Goal: Task Accomplishment & Management: Use online tool/utility

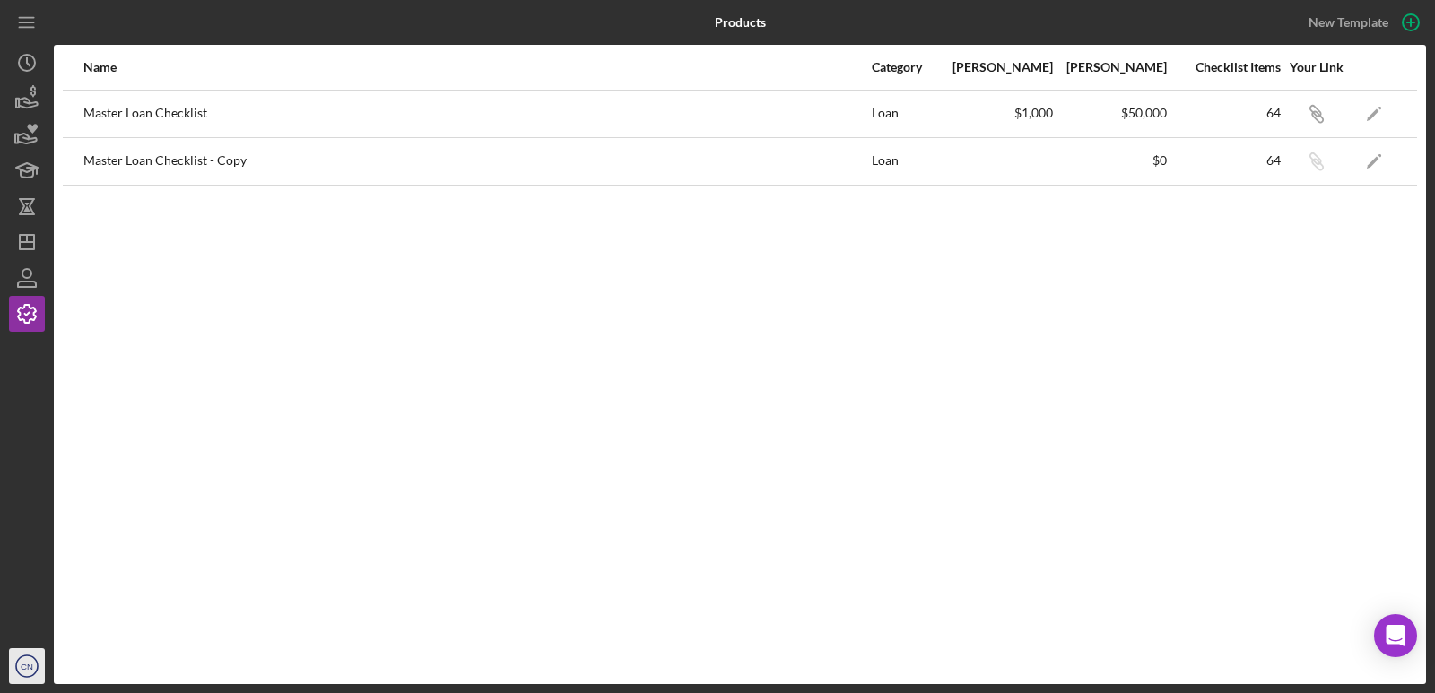
click at [26, 676] on icon "CN" at bounding box center [27, 666] width 36 height 45
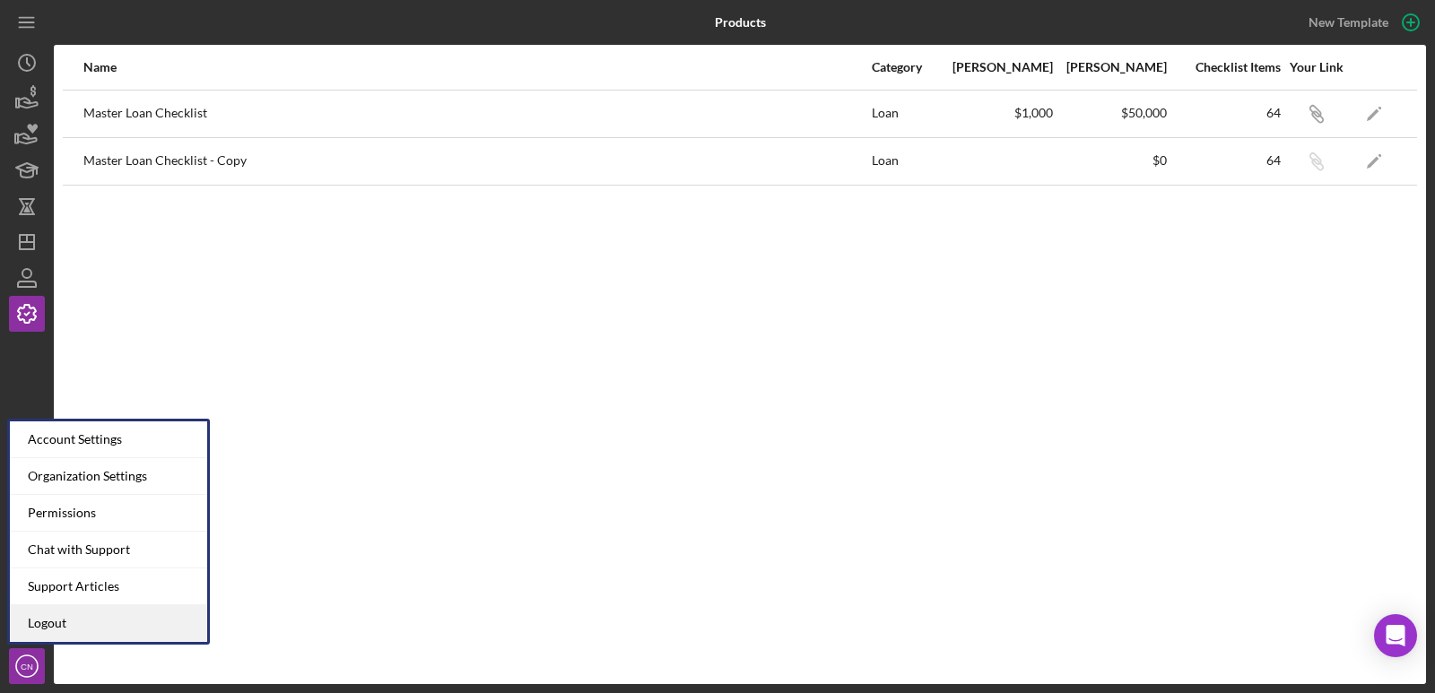
click at [68, 620] on link "Logout" at bounding box center [108, 623] width 197 height 37
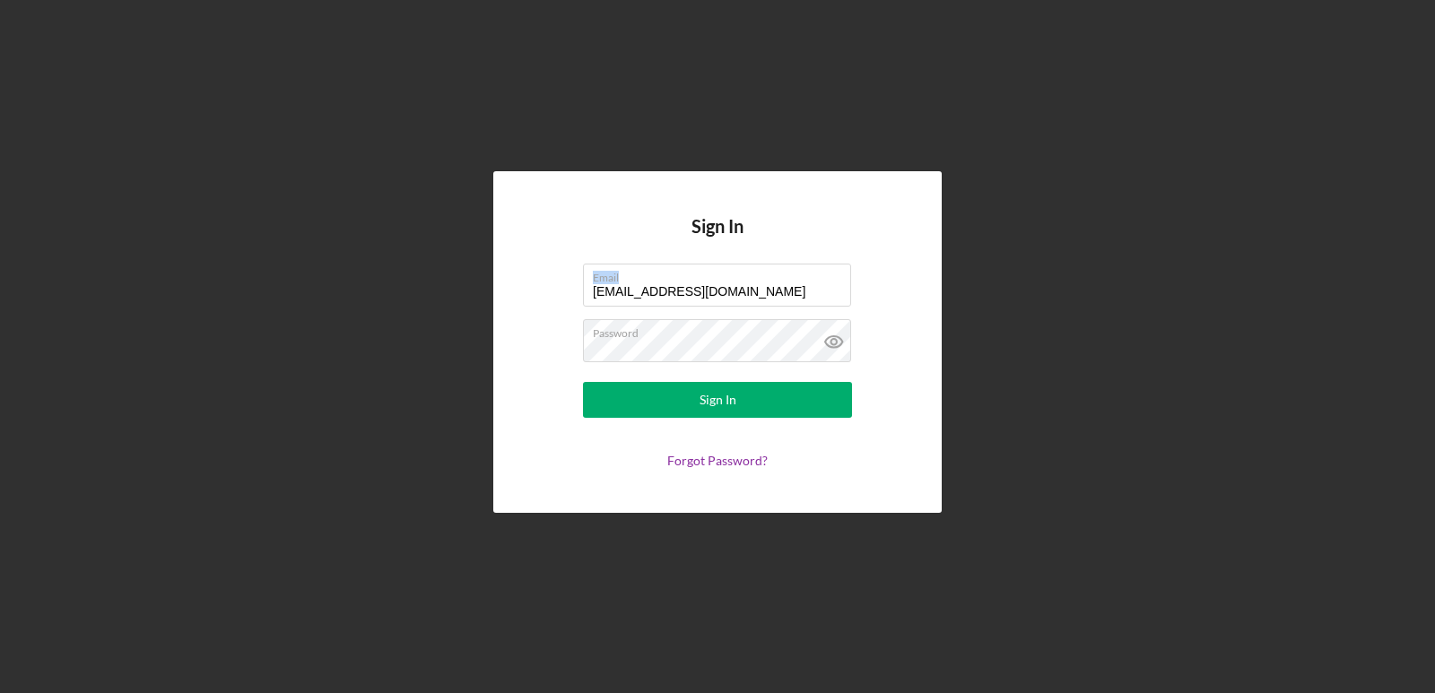
drag, startPoint x: 740, startPoint y: 281, endPoint x: 566, endPoint y: 263, distance: 174.9
click at [566, 264] on form "Email [EMAIL_ADDRESS][DOMAIN_NAME] Password Sign In Forgot Password?" at bounding box center [717, 366] width 359 height 204
drag, startPoint x: 731, startPoint y: 287, endPoint x: 544, endPoint y: 270, distance: 187.3
click at [549, 271] on form "Email [EMAIL_ADDRESS][DOMAIN_NAME] Password Sign In Forgot Password?" at bounding box center [717, 366] width 359 height 204
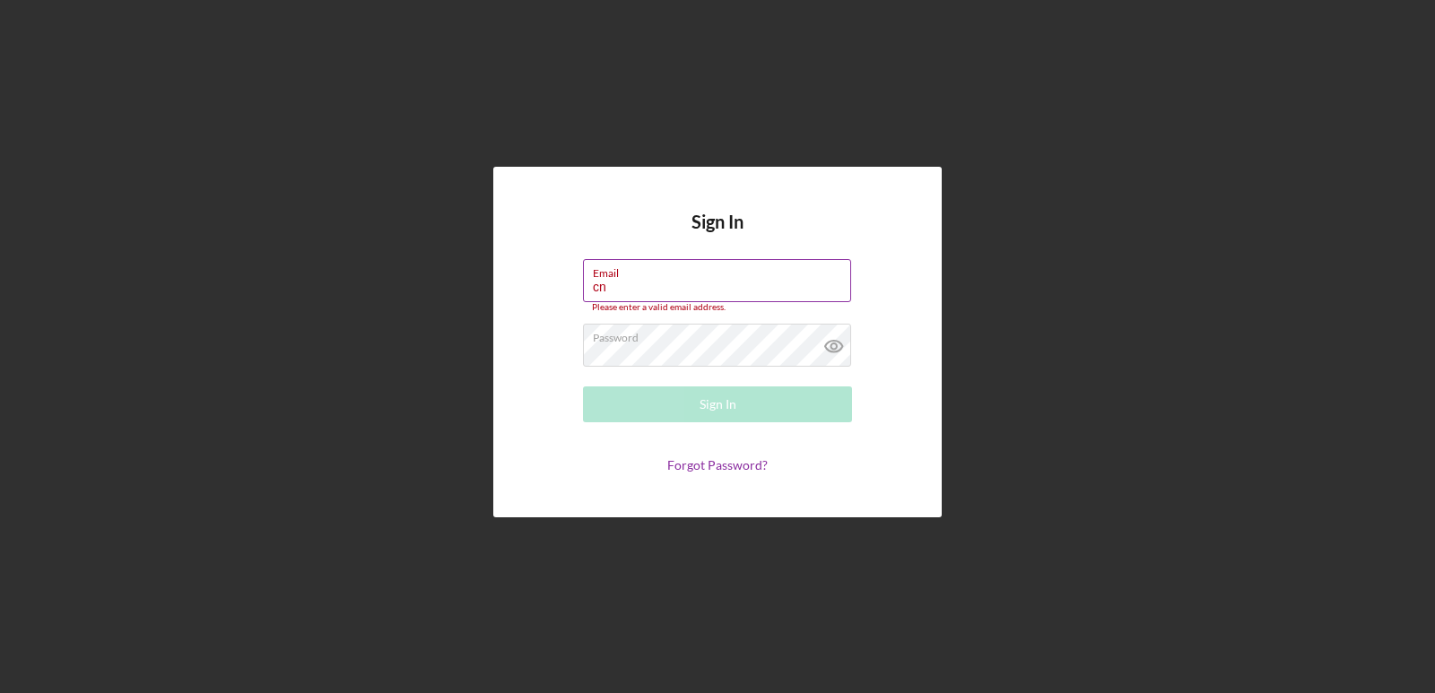
type input "[EMAIL_ADDRESS][DOMAIN_NAME]"
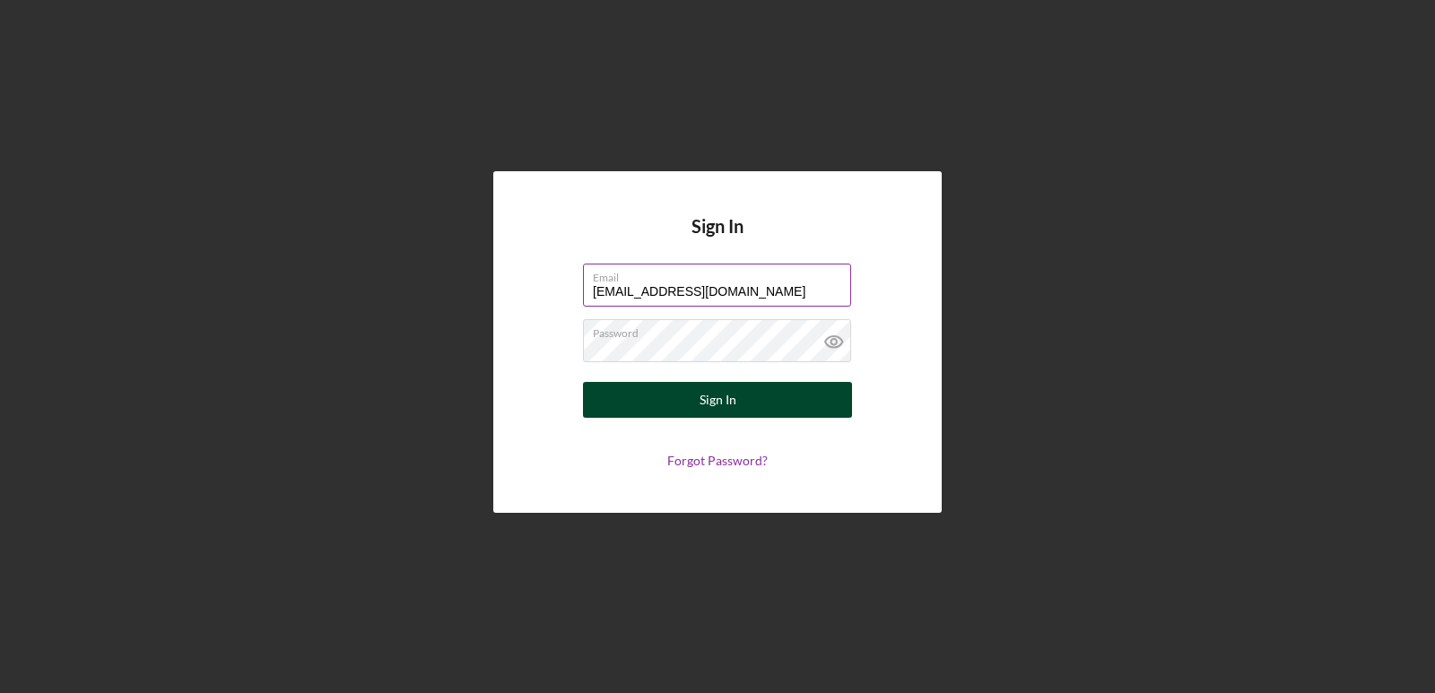
click at [736, 395] on button "Sign In" at bounding box center [717, 400] width 269 height 36
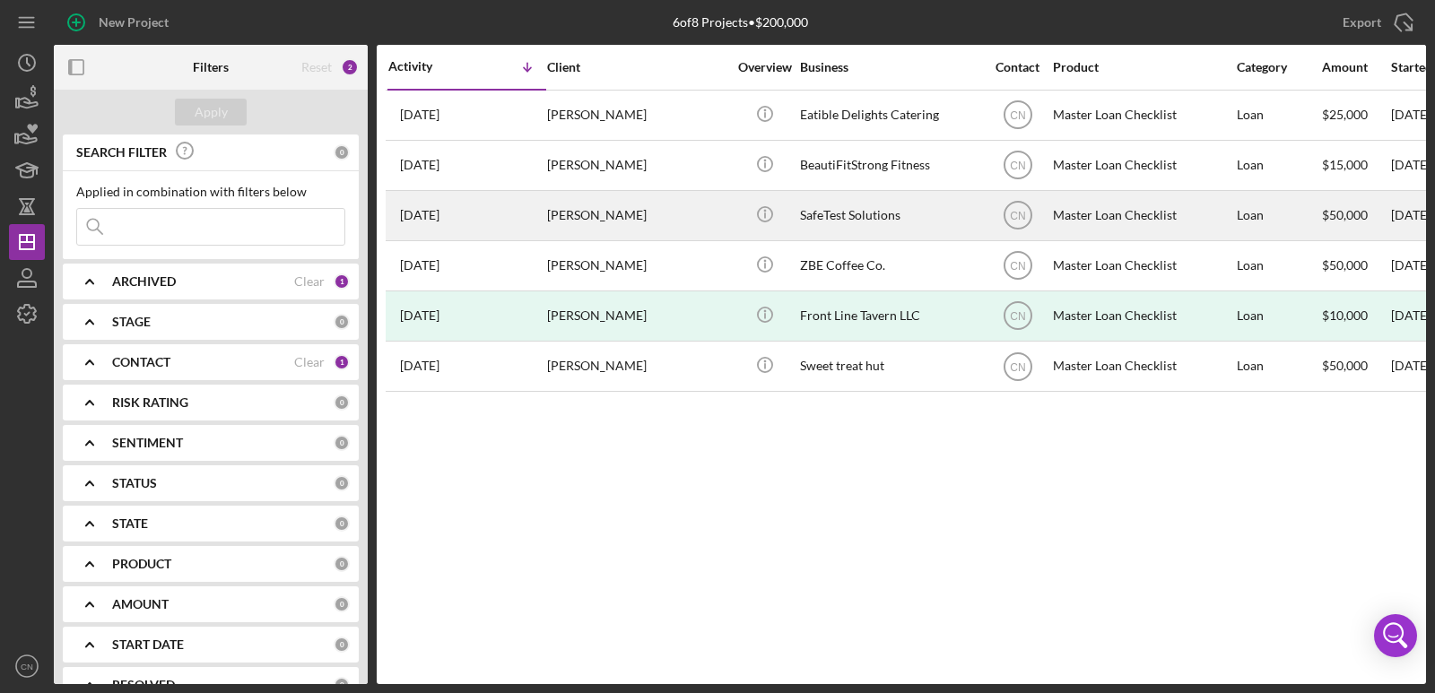
click at [603, 210] on div "[PERSON_NAME]" at bounding box center [636, 216] width 179 height 48
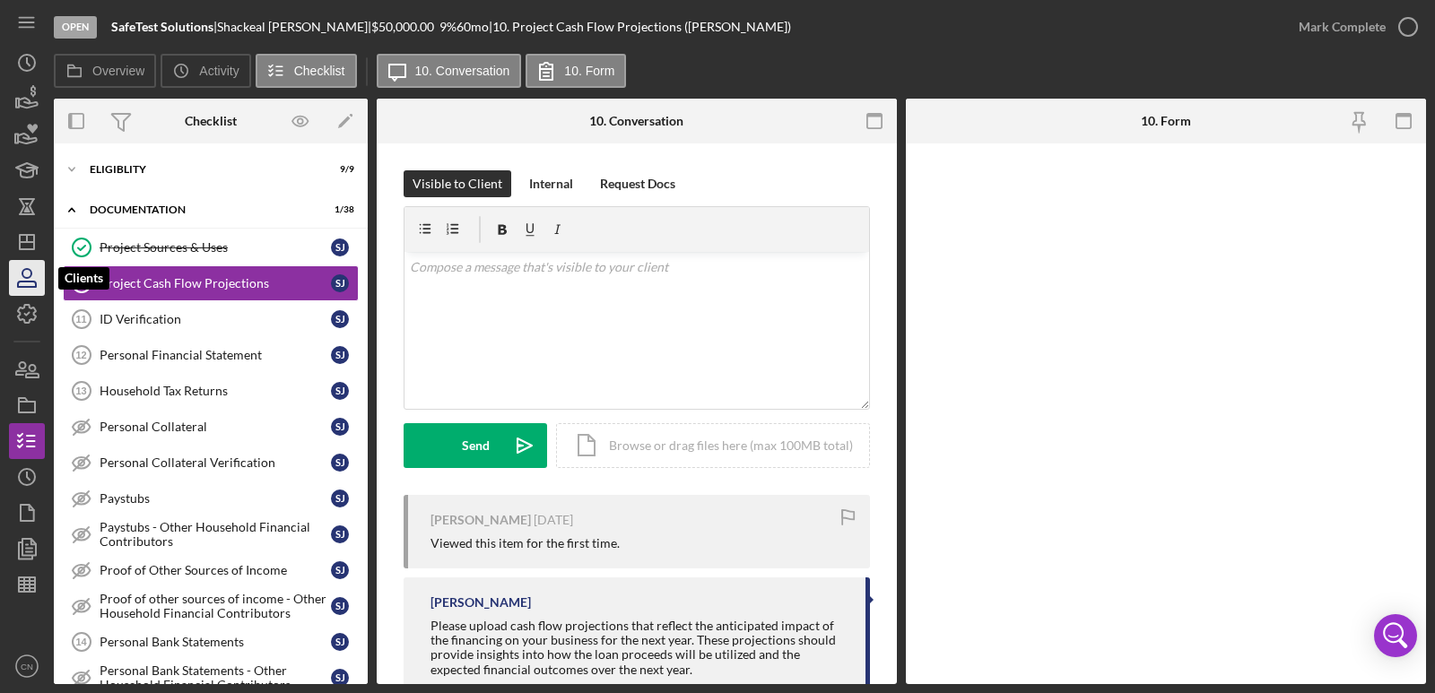
click at [22, 280] on icon "button" at bounding box center [26, 278] width 45 height 45
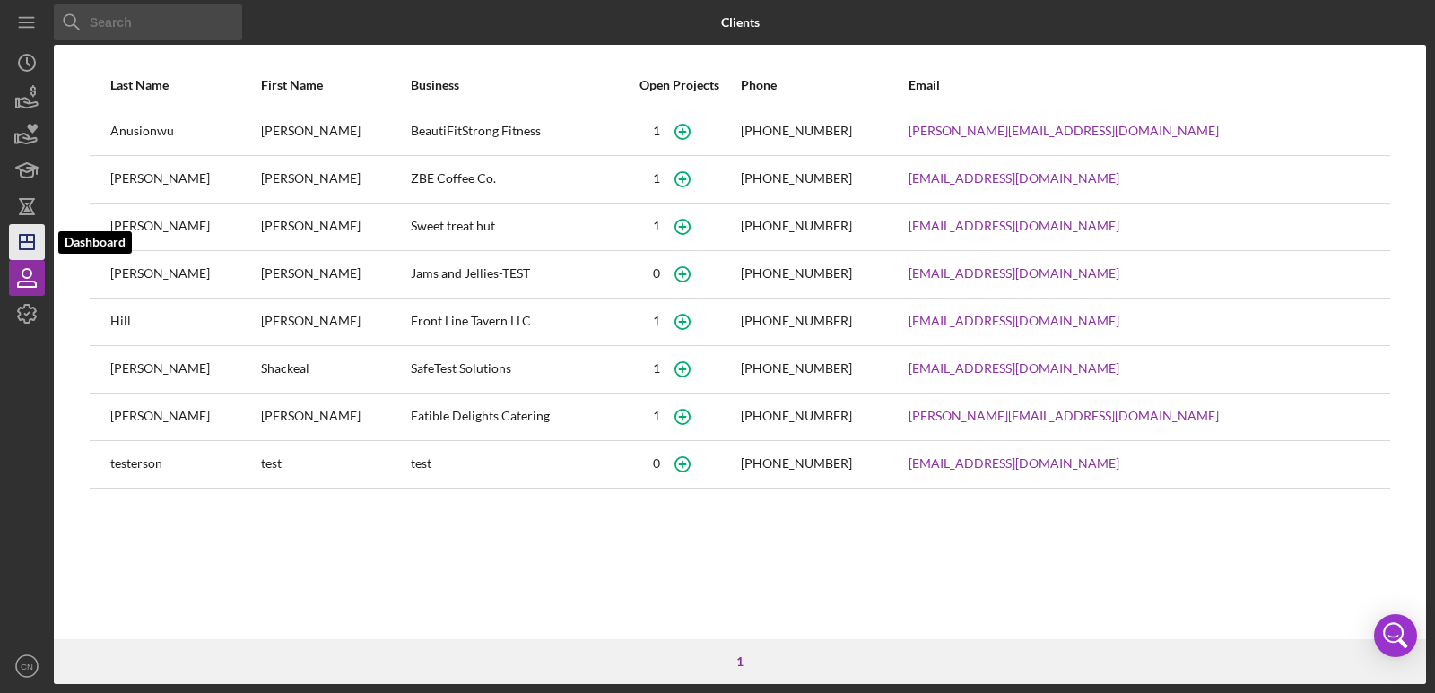
click at [35, 251] on icon "Icon/Dashboard" at bounding box center [26, 242] width 45 height 45
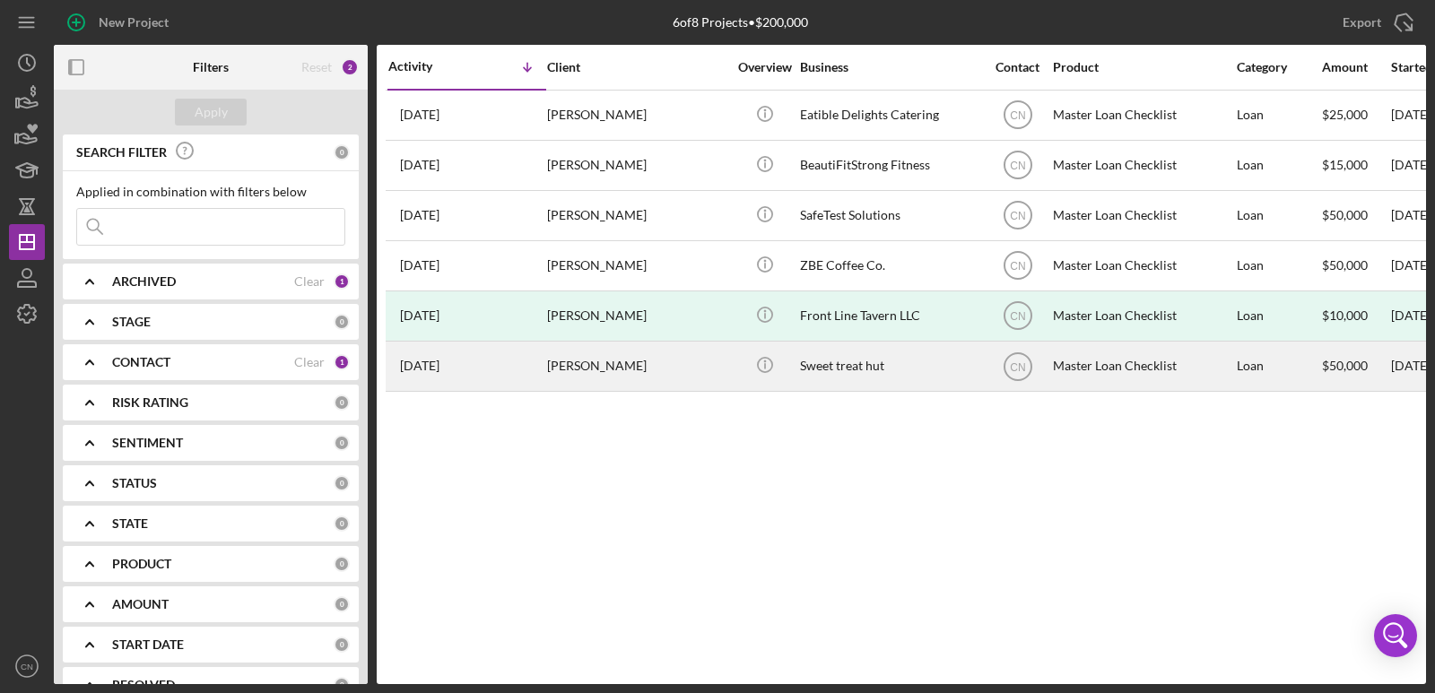
click at [562, 359] on div "[PERSON_NAME]" at bounding box center [636, 367] width 179 height 48
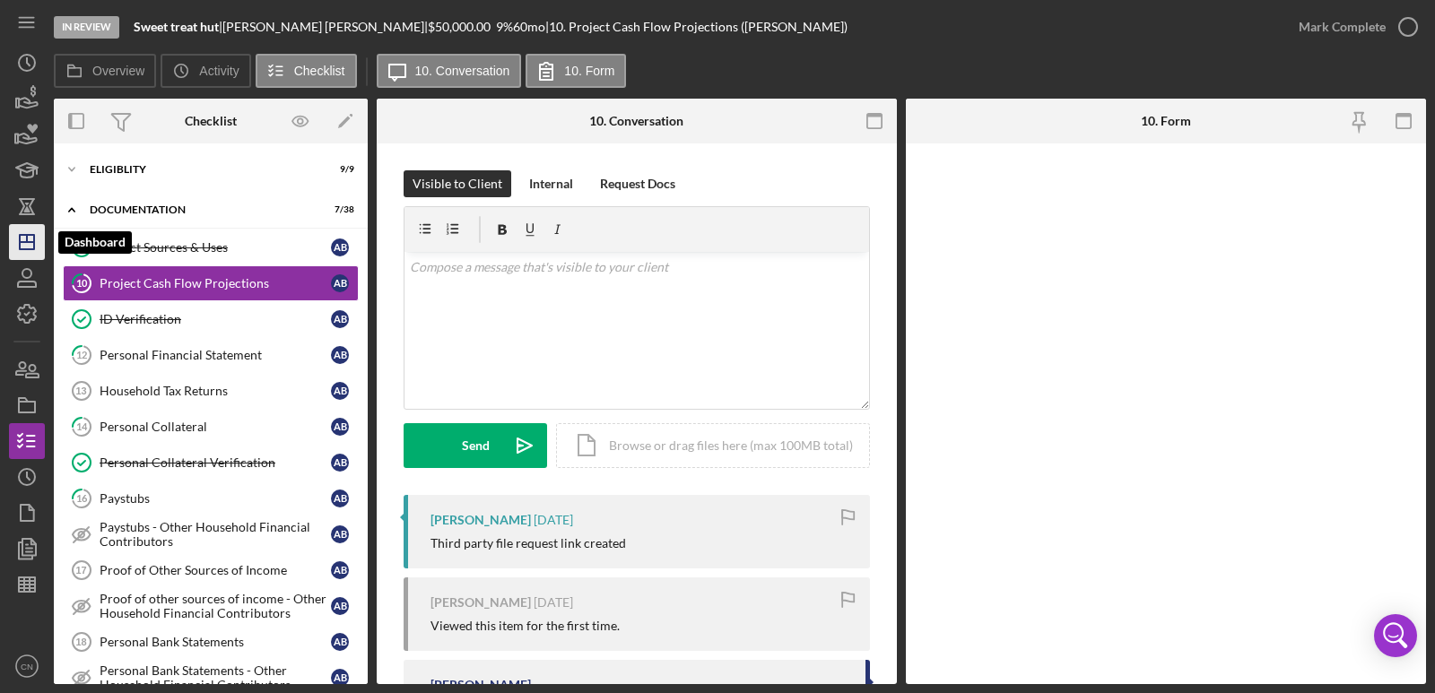
click at [34, 252] on icon "Icon/Dashboard" at bounding box center [26, 242] width 45 height 45
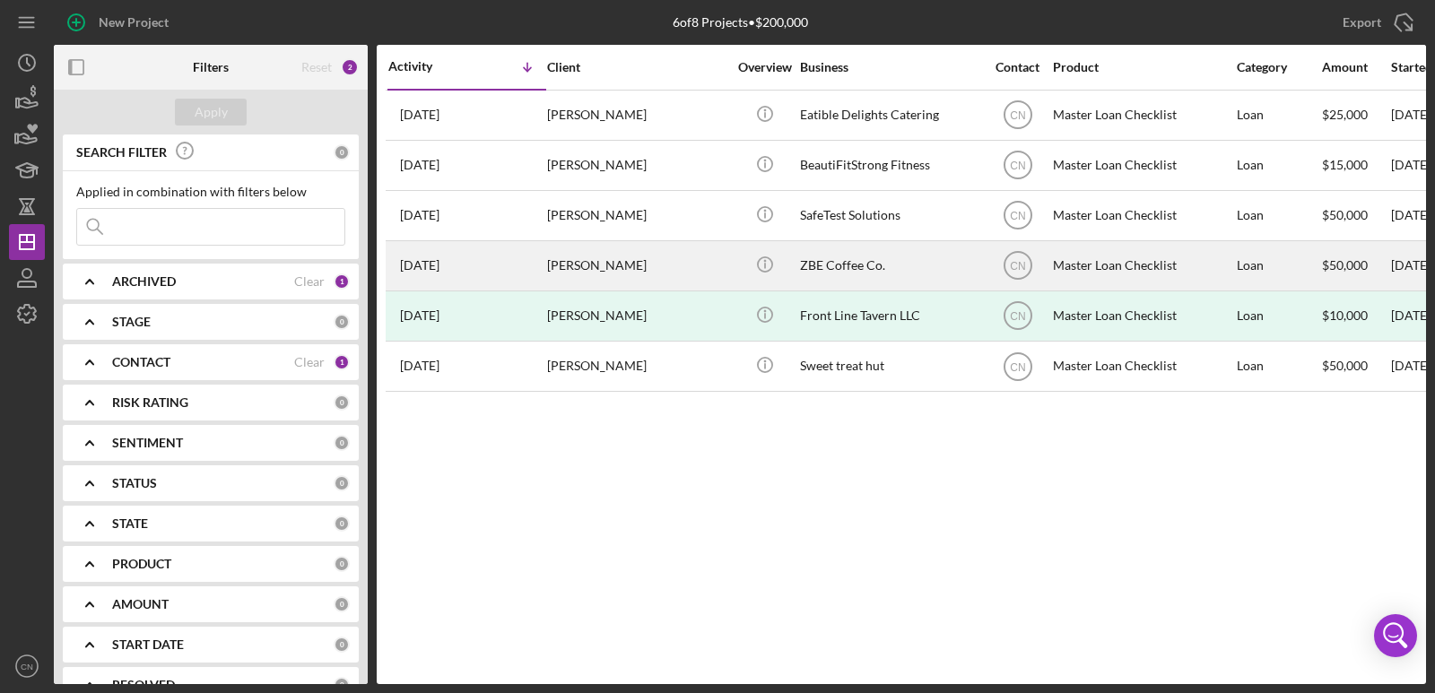
click at [1102, 264] on div "Master Loan Checklist" at bounding box center [1142, 266] width 179 height 48
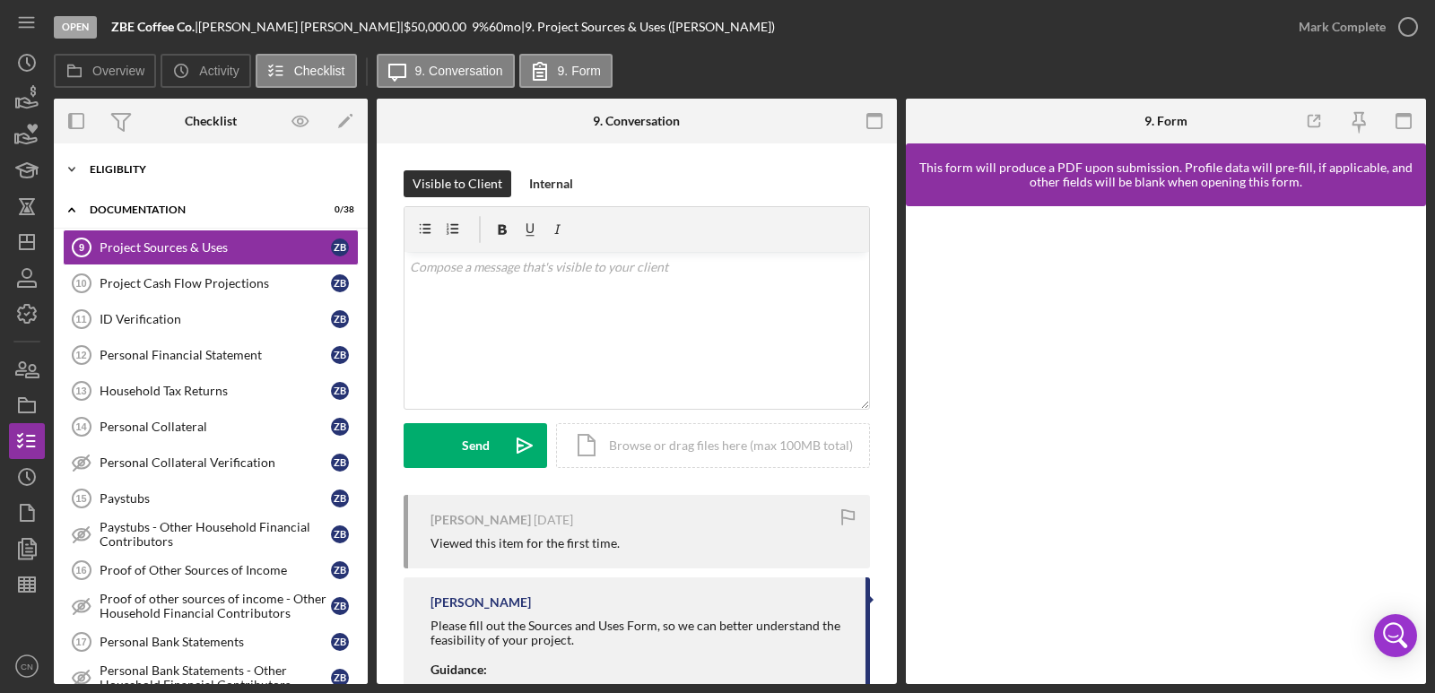
click at [71, 169] on icon "Icon/Expander" at bounding box center [72, 170] width 36 height 36
